Goal: Task Accomplishment & Management: Use online tool/utility

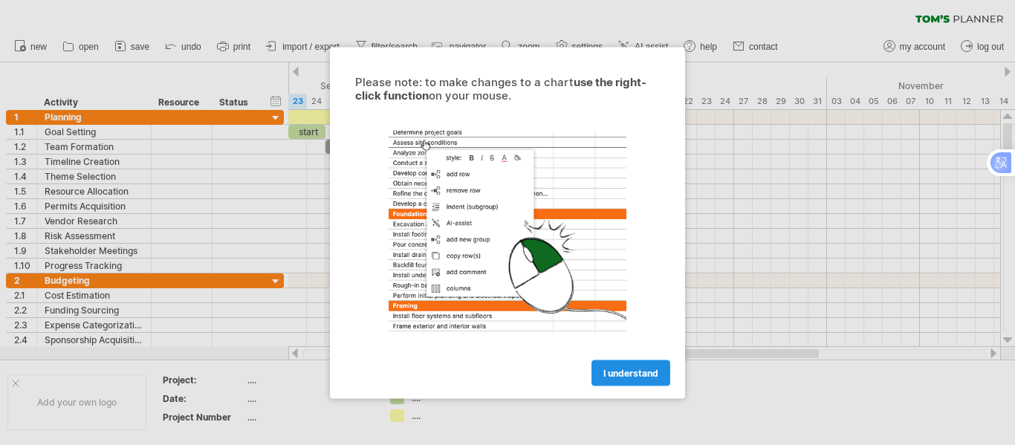
click at [618, 365] on link "I understand" at bounding box center [631, 373] width 79 height 26
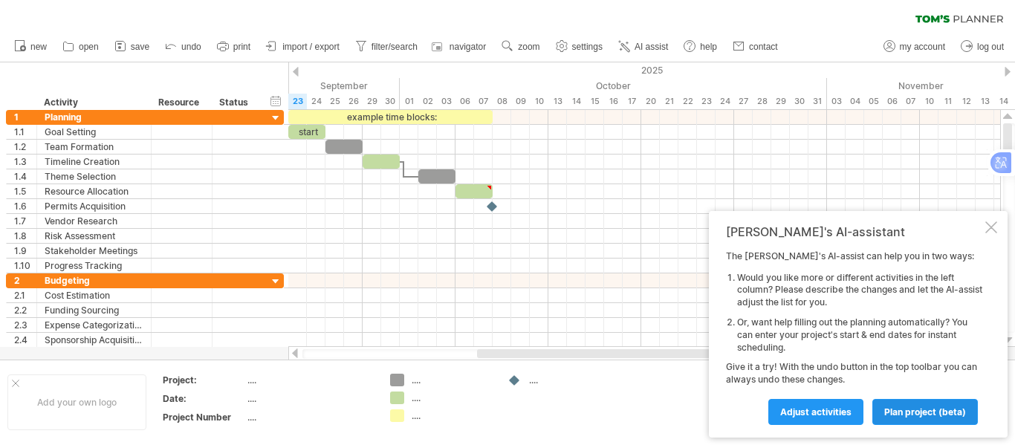
click at [895, 413] on span "plan project (beta)" at bounding box center [926, 412] width 82 height 11
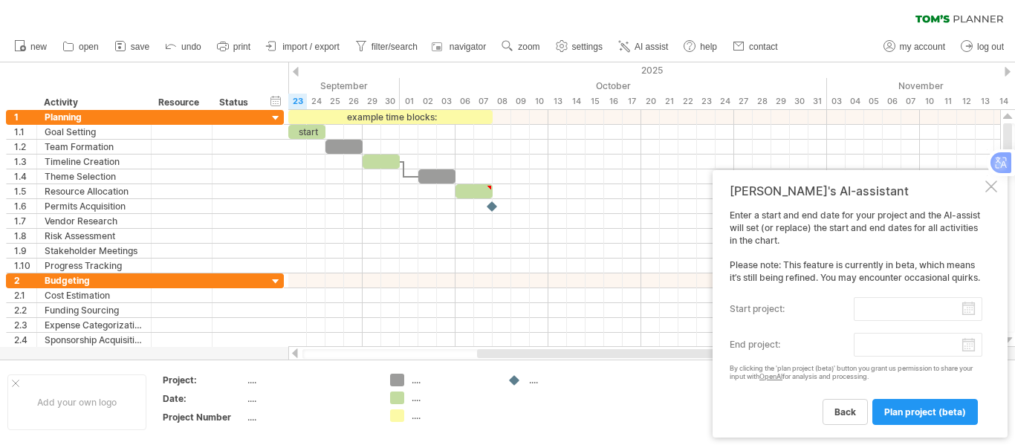
click at [895, 413] on span "plan project (beta)" at bounding box center [926, 412] width 82 height 11
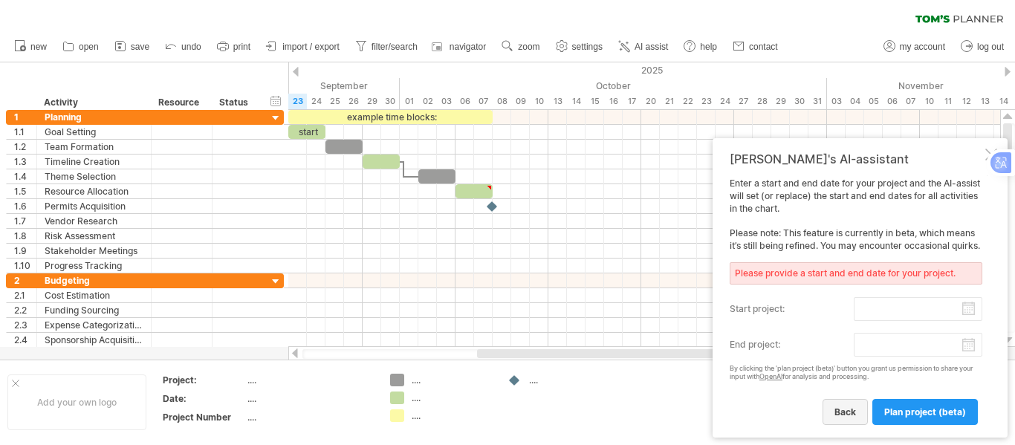
click at [851, 409] on span "back" at bounding box center [846, 412] width 22 height 11
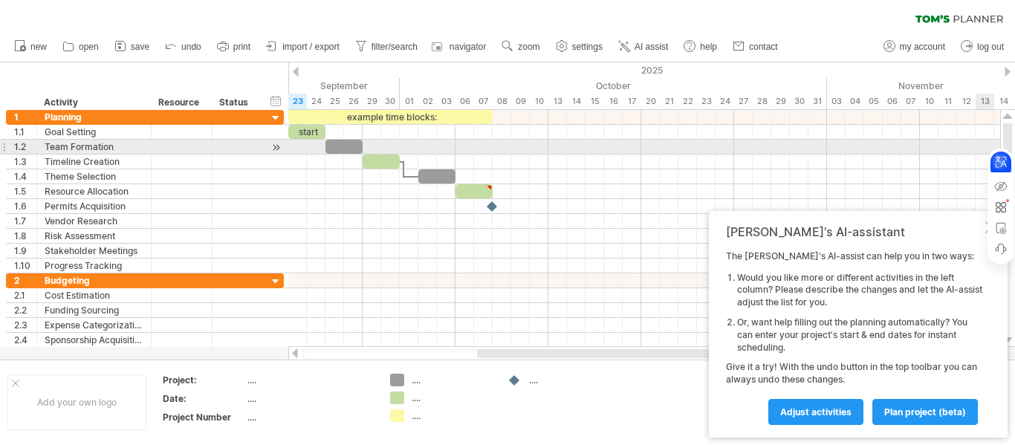
click at [988, 217] on div at bounding box center [1001, 207] width 27 height 116
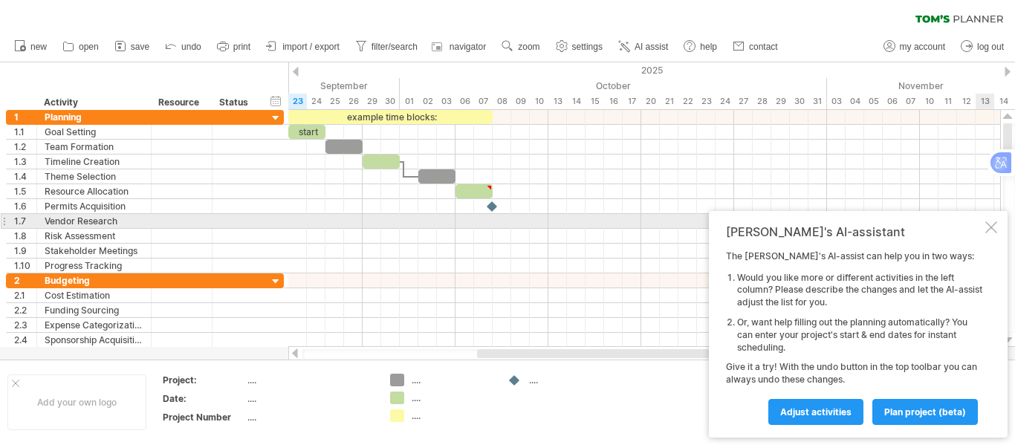
click at [991, 222] on div at bounding box center [992, 228] width 12 height 12
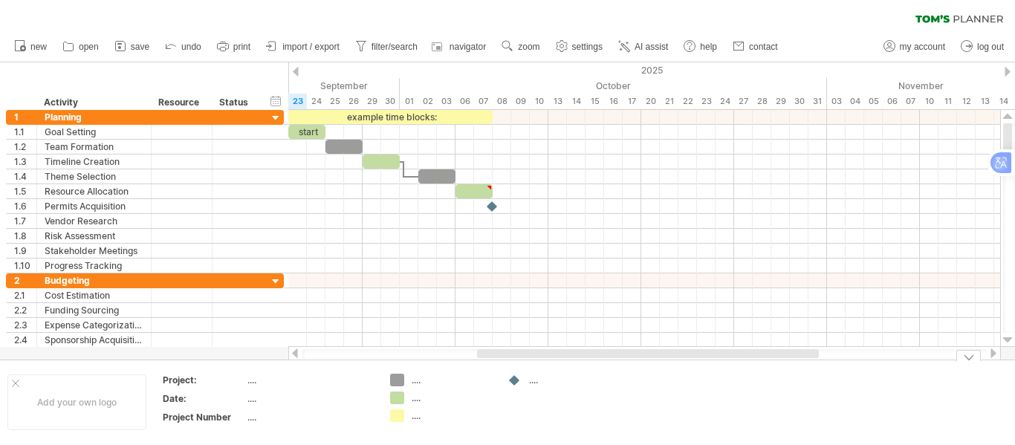
drag, startPoint x: 1007, startPoint y: 135, endPoint x: 757, endPoint y: 19, distance: 276.4
click at [757, 19] on div "Trying to reach [DOMAIN_NAME] Connected again... 0% clear filter new 1" at bounding box center [507, 222] width 1015 height 445
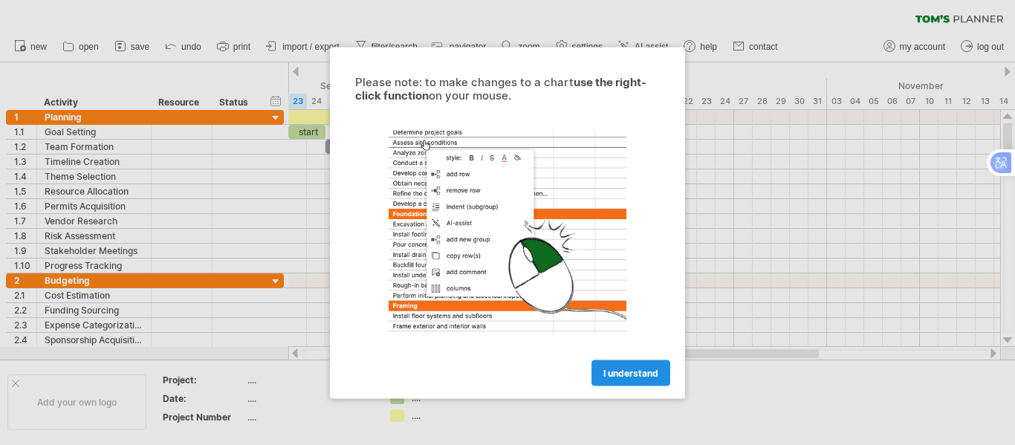
click at [643, 375] on span "I understand" at bounding box center [631, 372] width 55 height 11
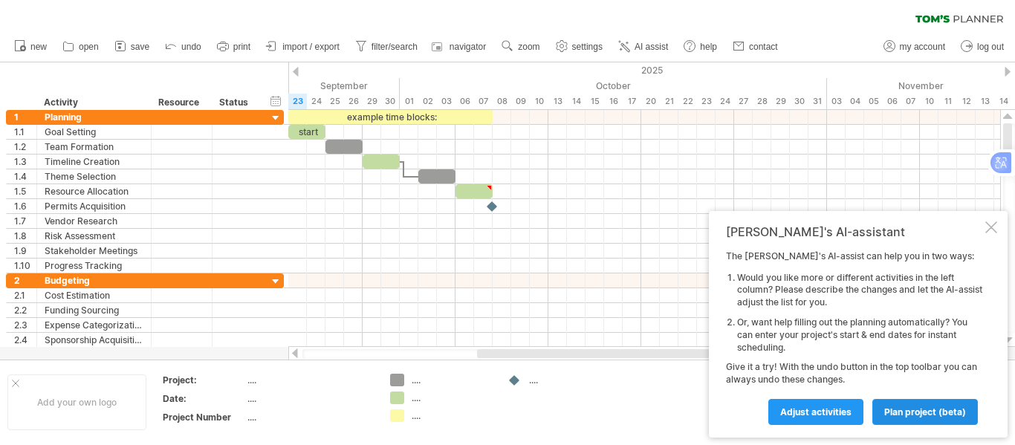
click at [902, 404] on link "plan project (beta)" at bounding box center [926, 412] width 106 height 26
